Goal: Check status: Check status

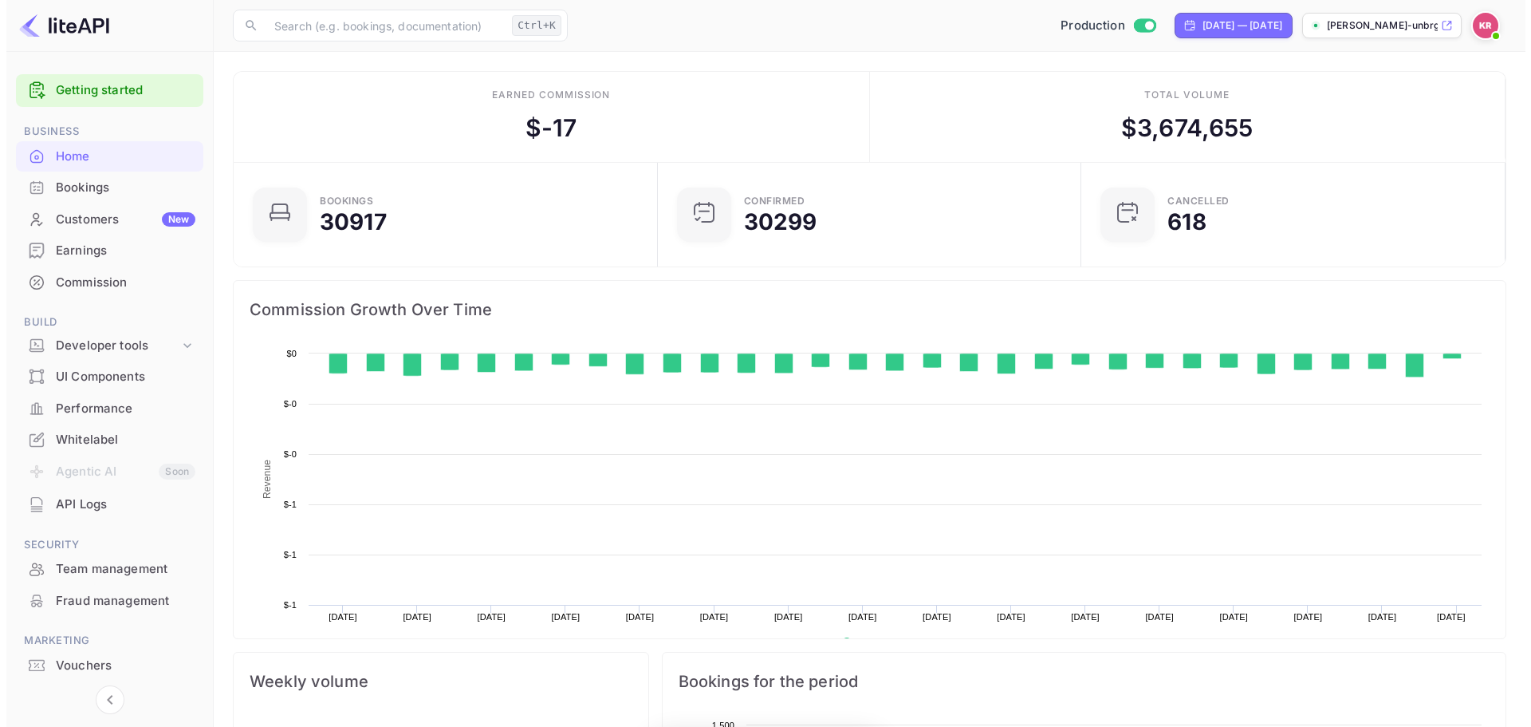
scroll to position [247, 402]
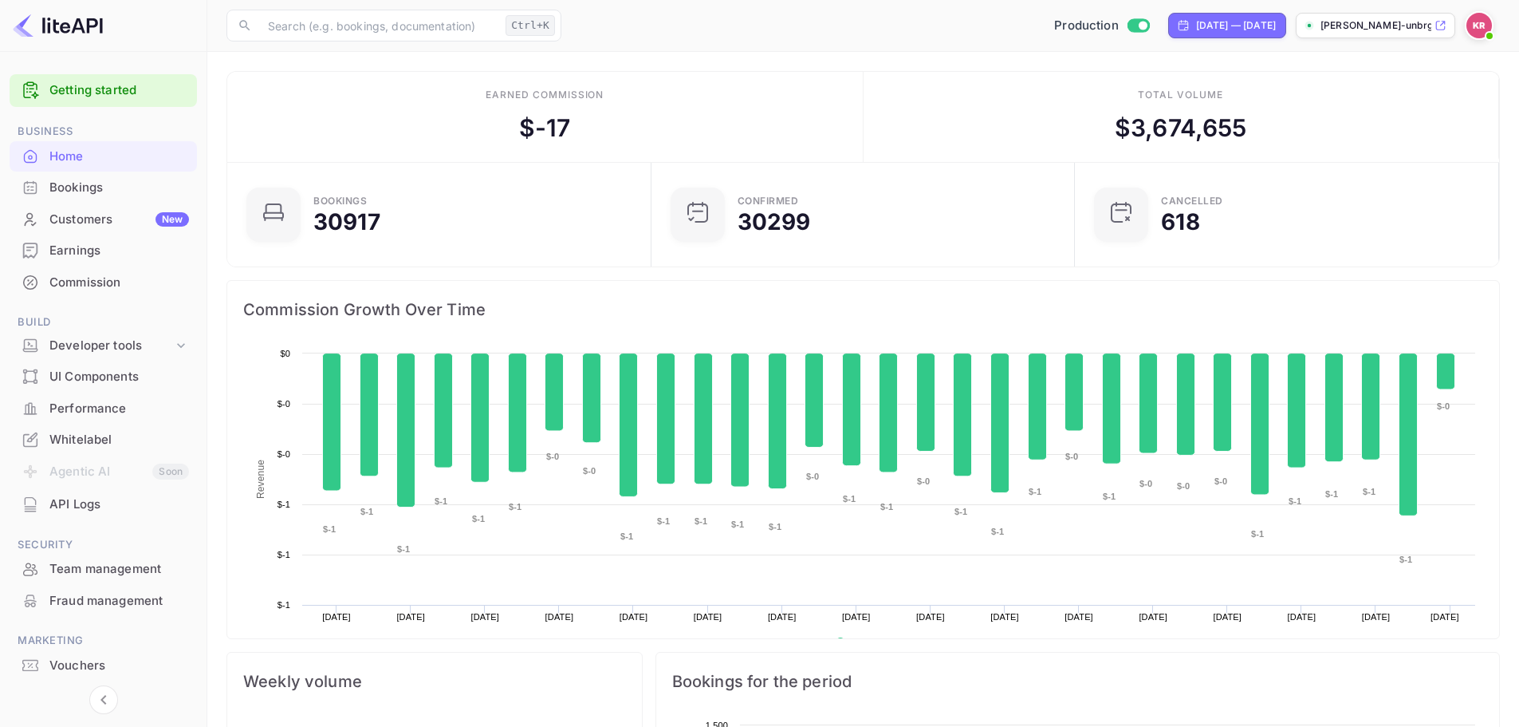
click at [102, 184] on div "Bookings" at bounding box center [119, 188] width 140 height 18
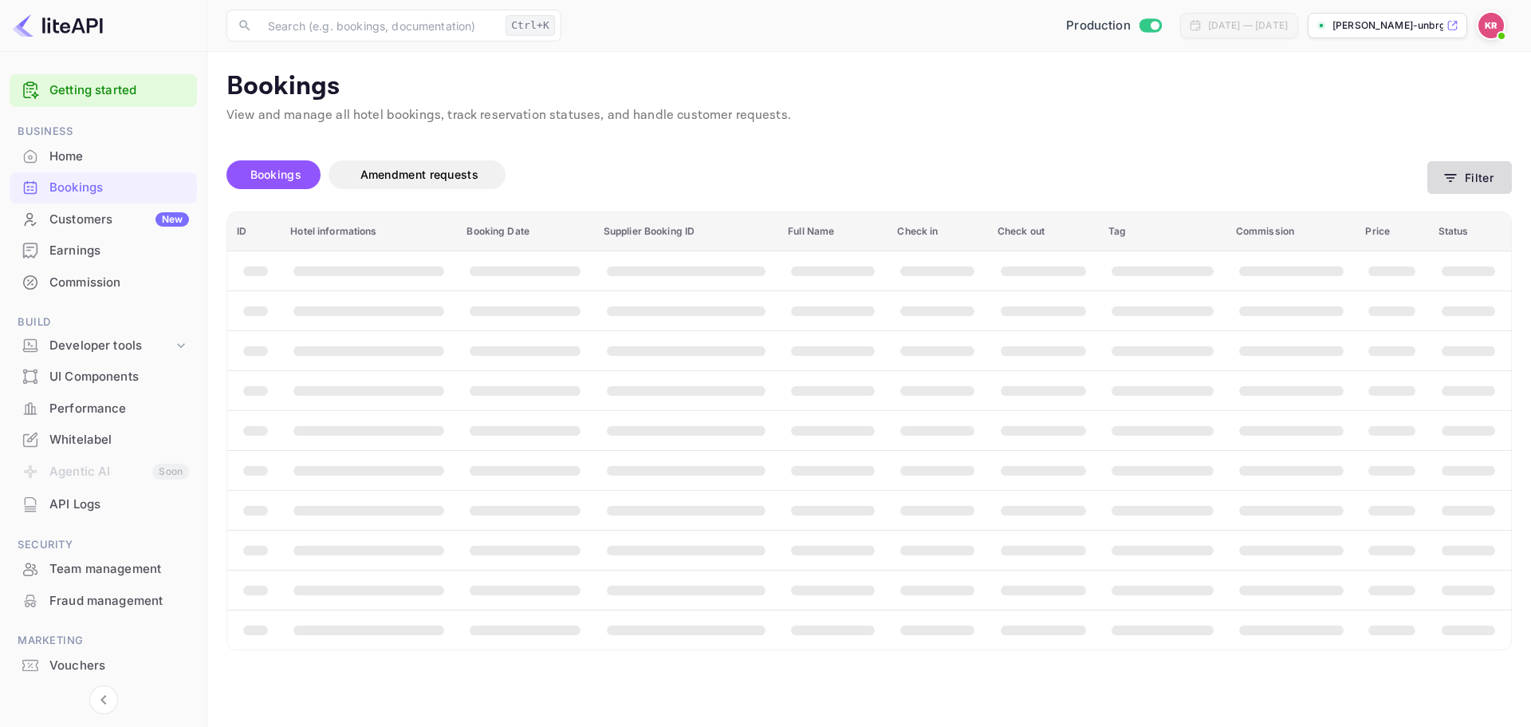
click at [1477, 179] on button "Filter" at bounding box center [1470, 177] width 85 height 33
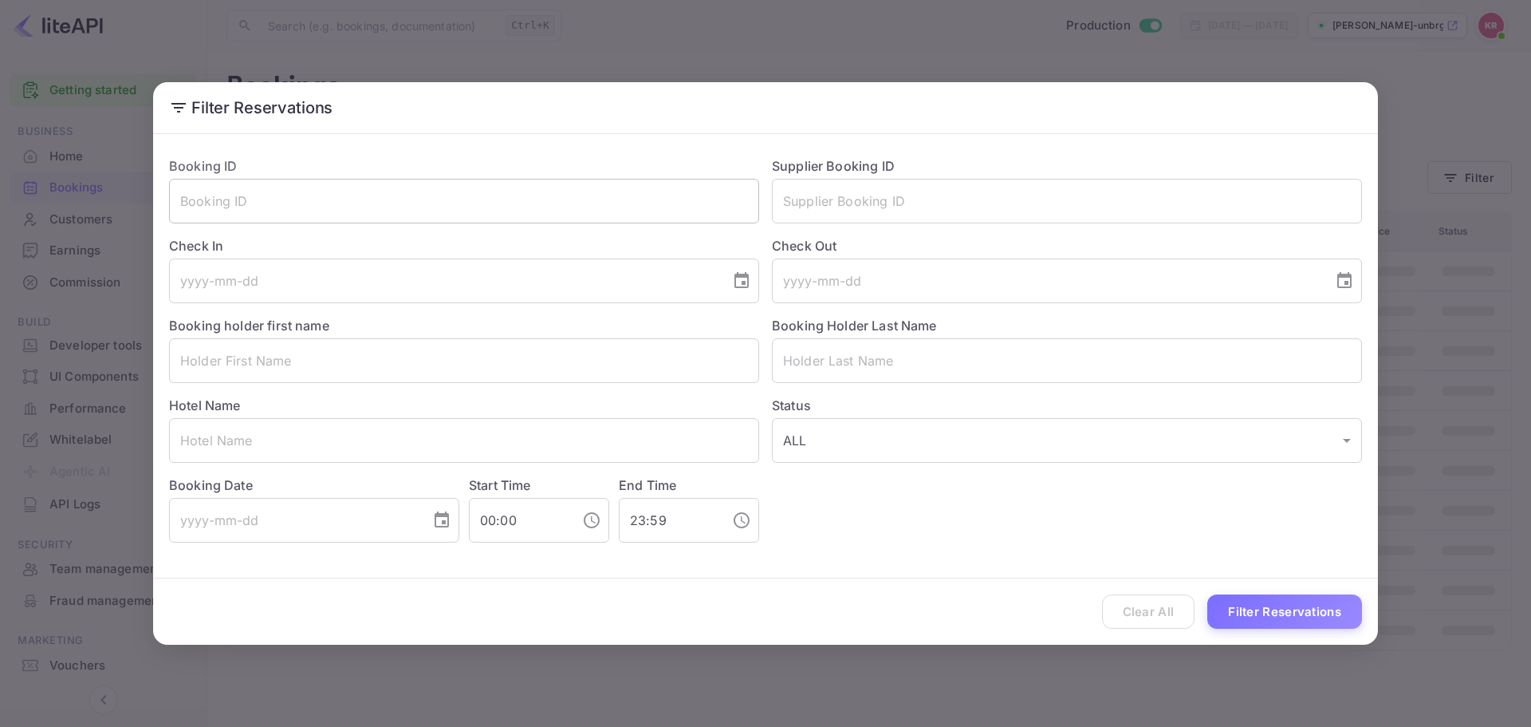
click at [373, 191] on input "text" at bounding box center [464, 201] width 590 height 45
paste input "ewFLA-sfm"
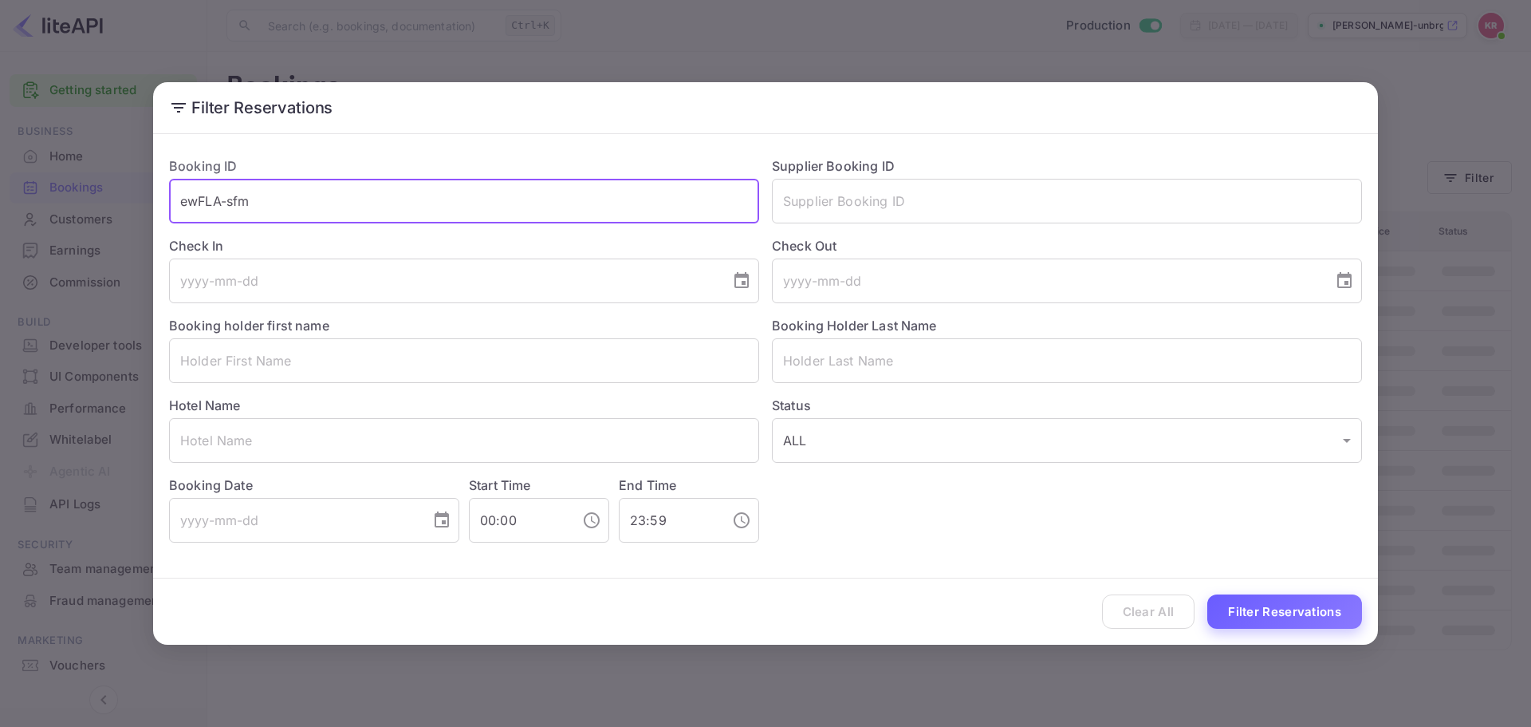
type input "ewFLA-sfm"
click at [1267, 605] on button "Filter Reservations" at bounding box center [1285, 611] width 155 height 34
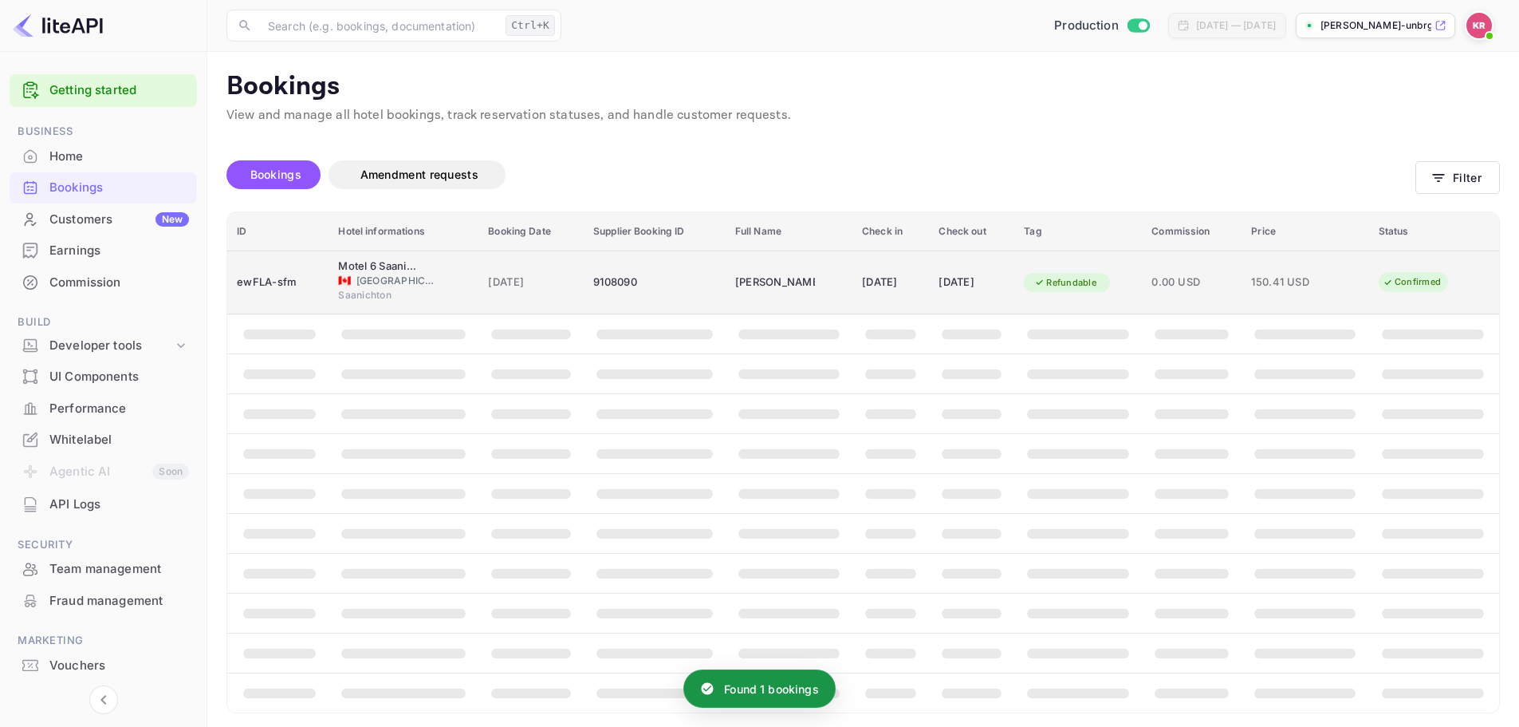
click at [357, 277] on span "[GEOGRAPHIC_DATA]" at bounding box center [397, 281] width 80 height 14
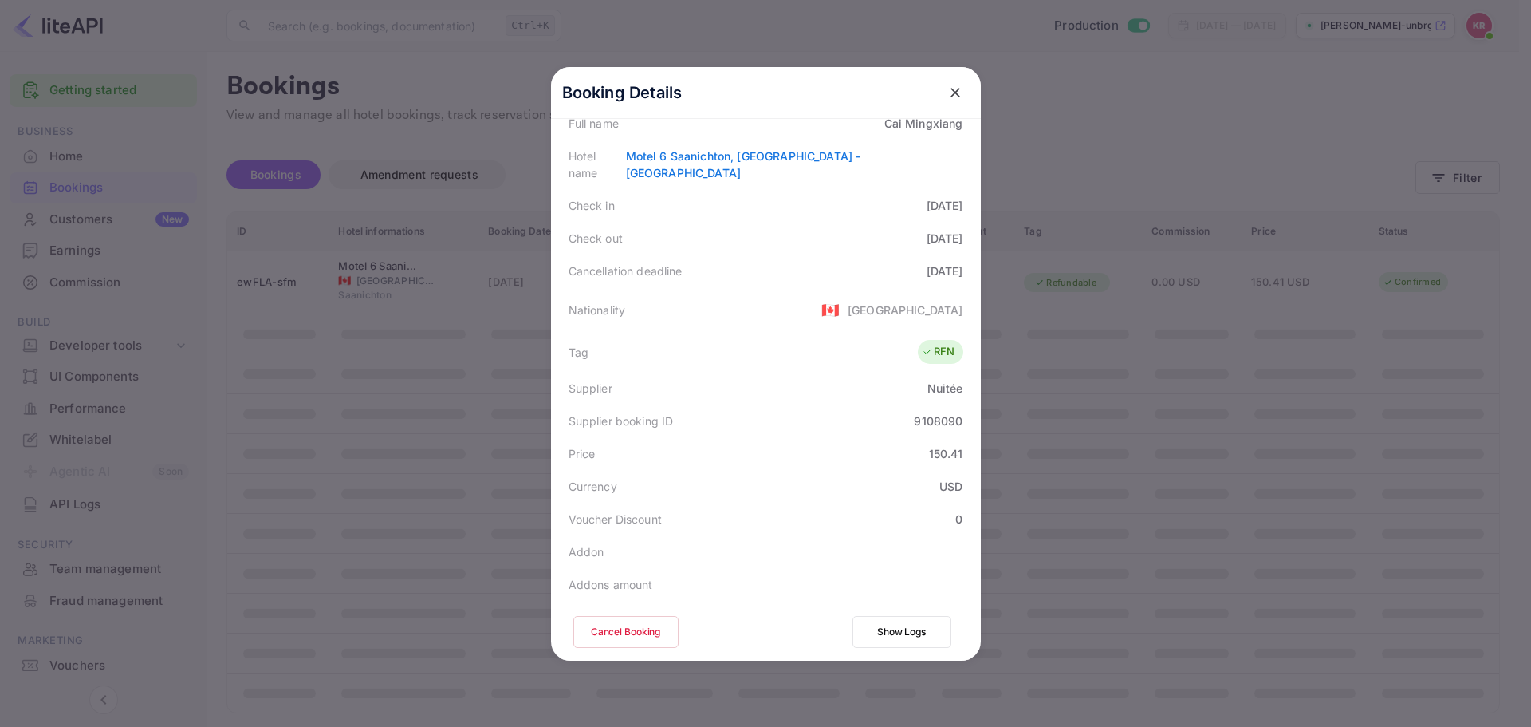
scroll to position [160, 0]
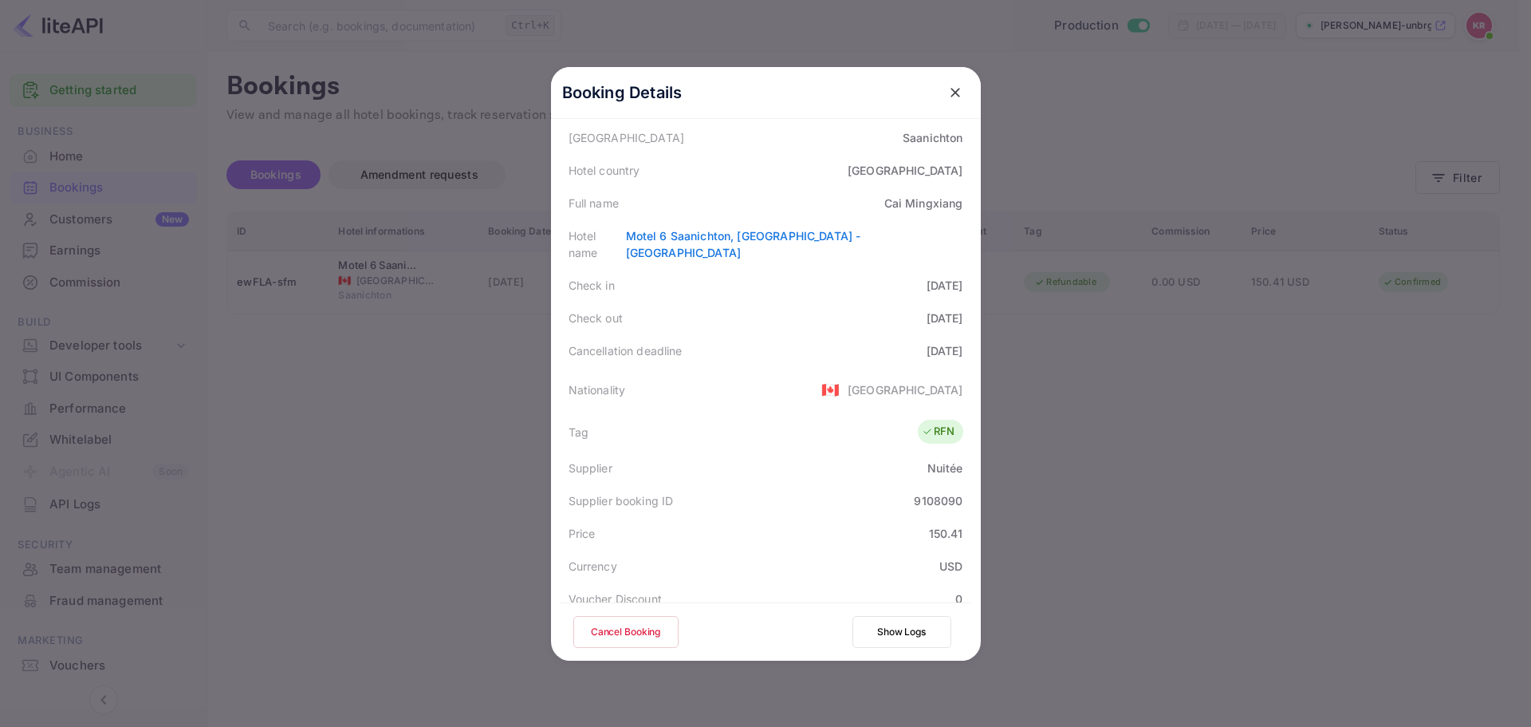
click at [960, 86] on button "close" at bounding box center [955, 92] width 29 height 29
